Goal: Navigation & Orientation: Find specific page/section

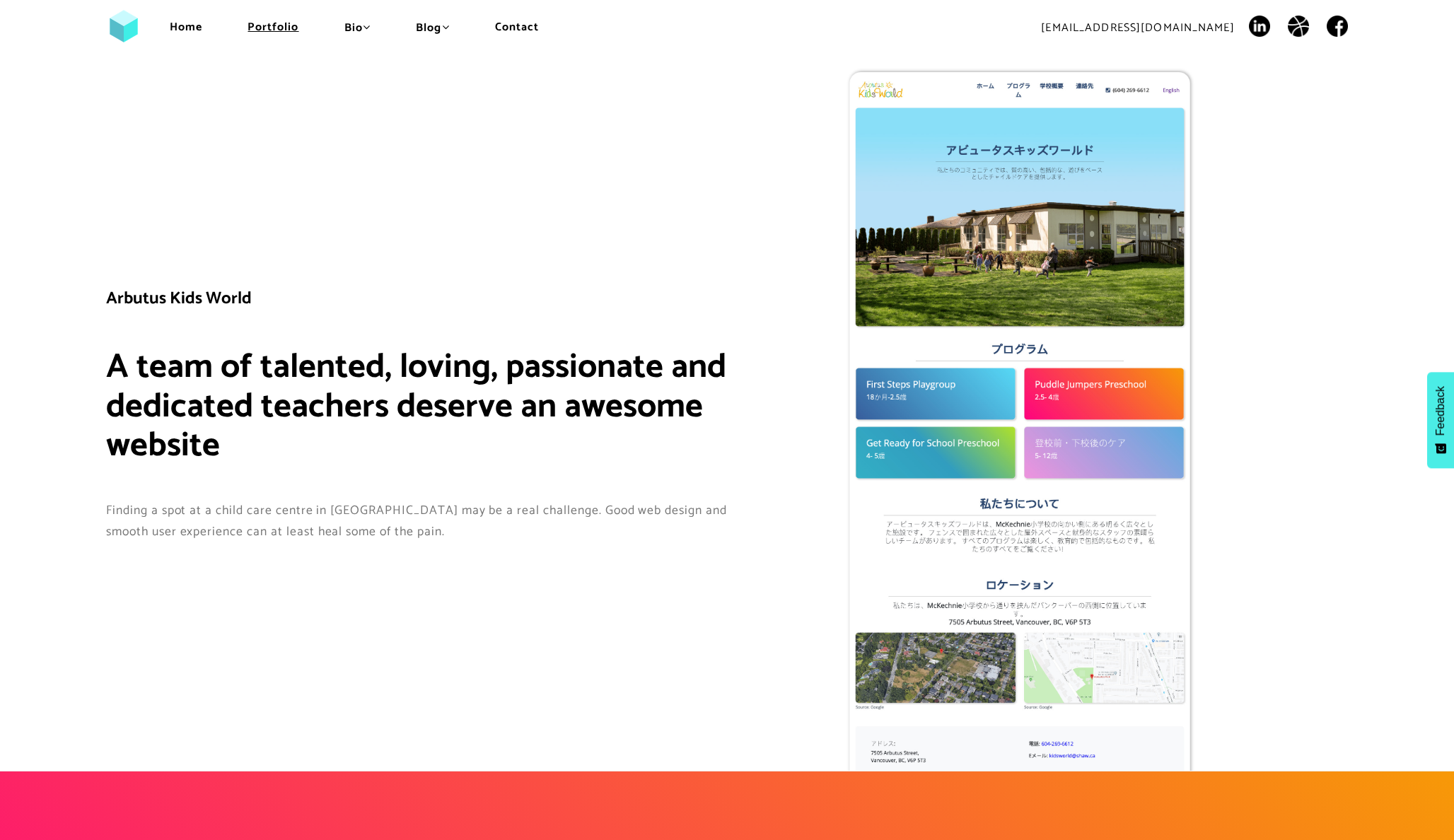
click at [268, 30] on link "Portfolio" at bounding box center [273, 27] width 51 height 19
